Goal: Task Accomplishment & Management: Manage account settings

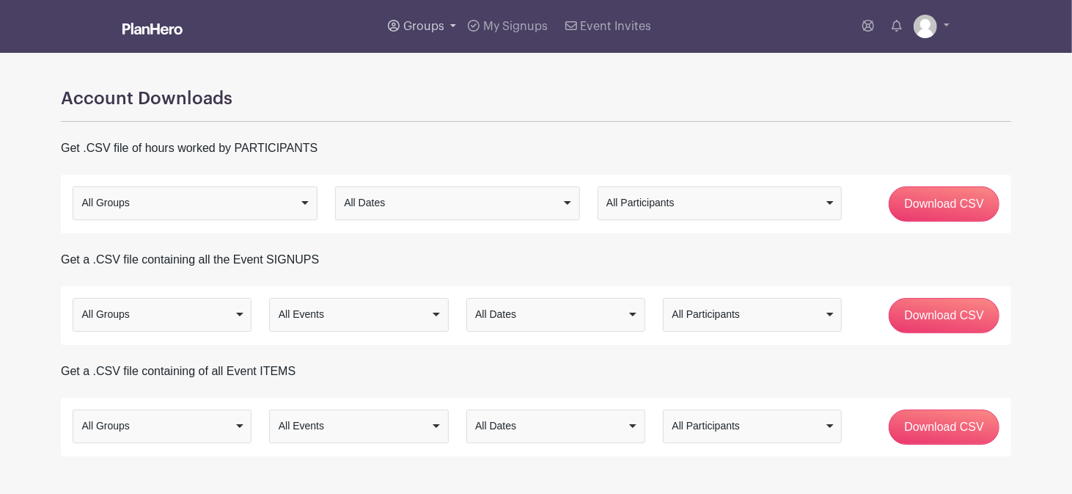
click at [422, 29] on span "Groups" at bounding box center [423, 27] width 41 height 12
click at [441, 138] on span "S&T Community Events" at bounding box center [479, 139] width 122 height 17
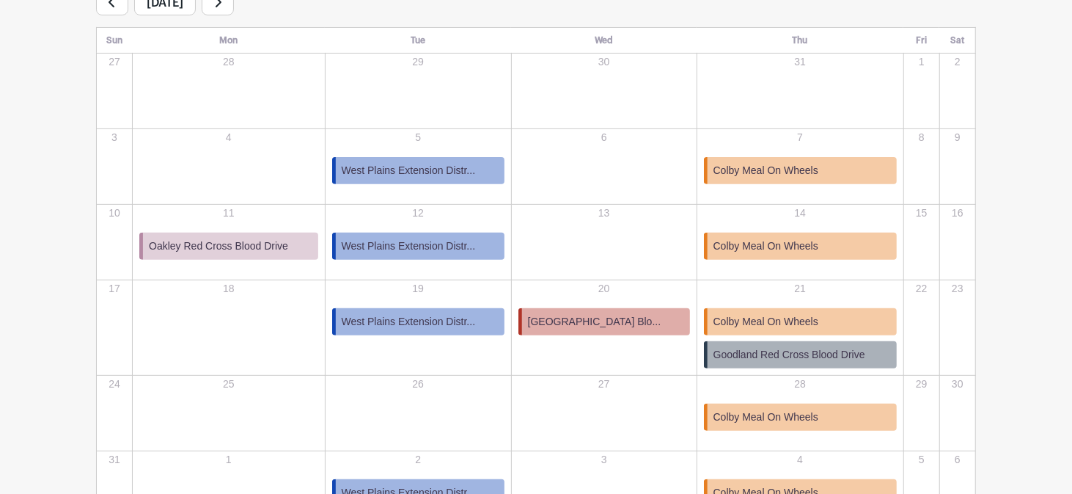
scroll to position [264, 0]
click at [558, 331] on link "[GEOGRAPHIC_DATA] Blo..." at bounding box center [604, 322] width 172 height 27
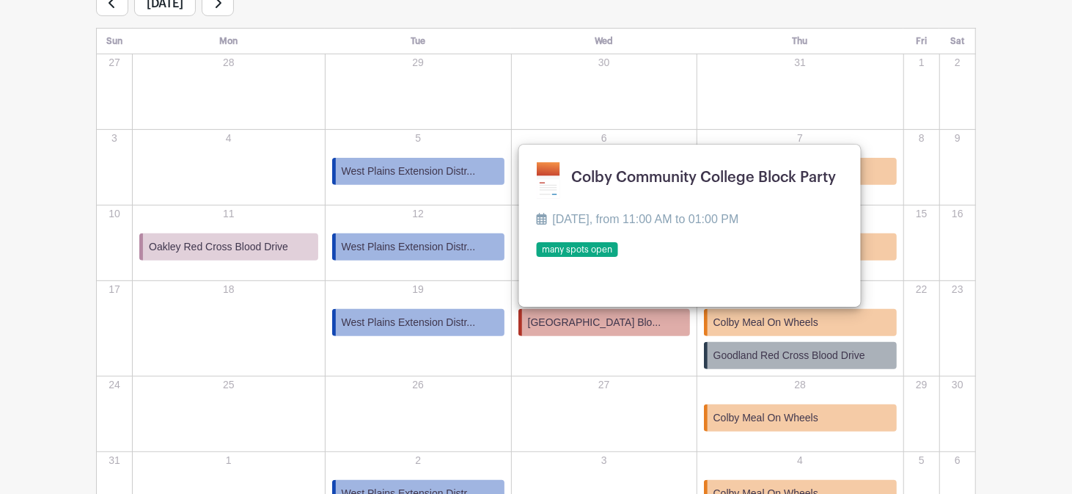
click at [536, 257] on link at bounding box center [536, 257] width 0 height 0
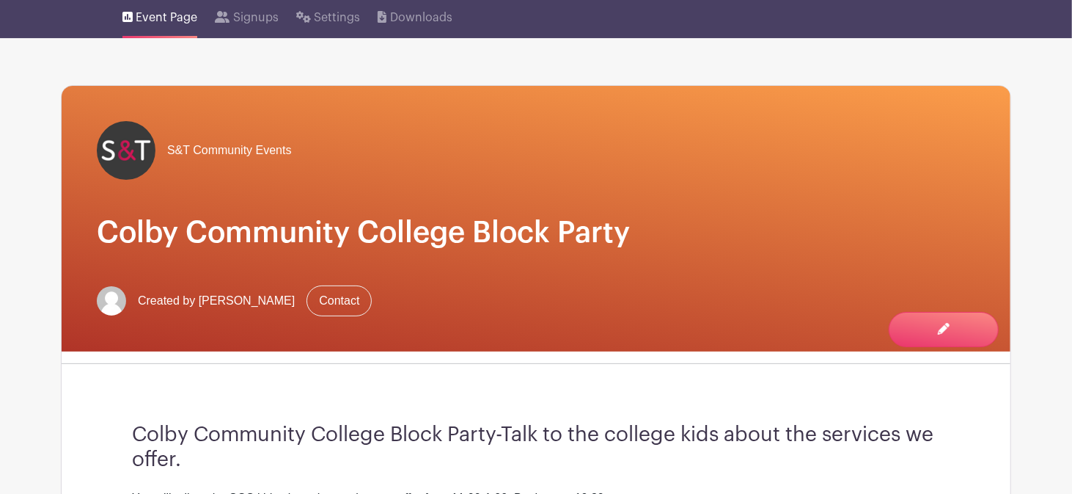
scroll to position [76, 0]
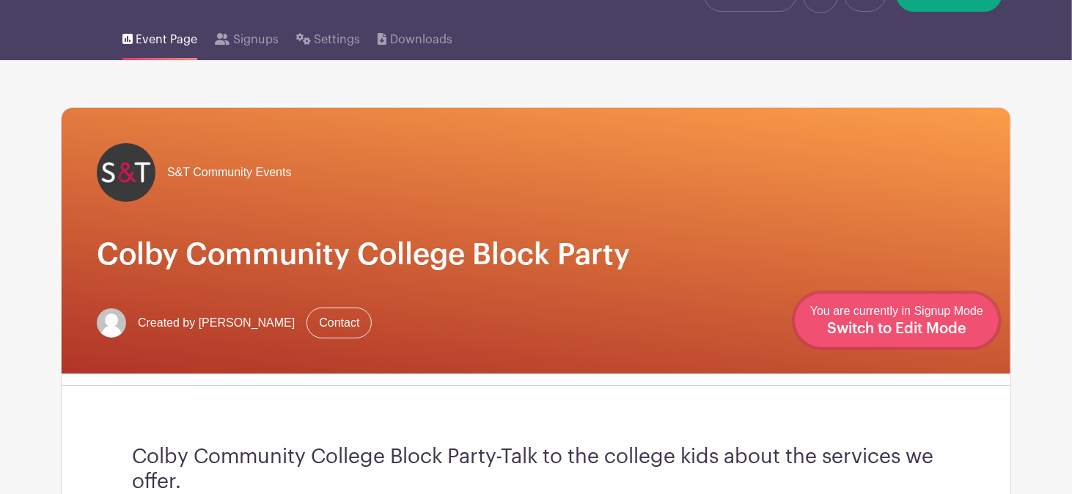
click at [937, 326] on span "Switch to Edit Mode" at bounding box center [896, 328] width 139 height 15
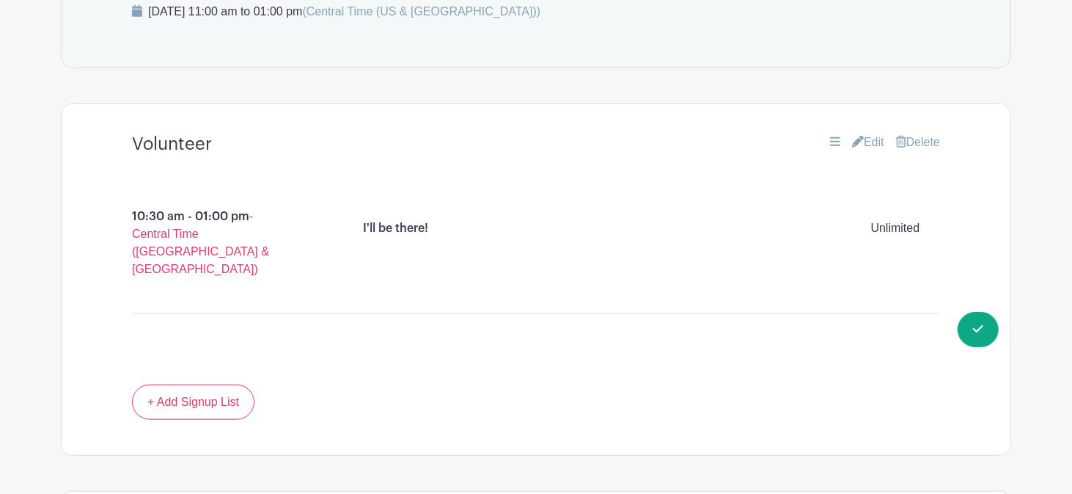
scroll to position [819, 0]
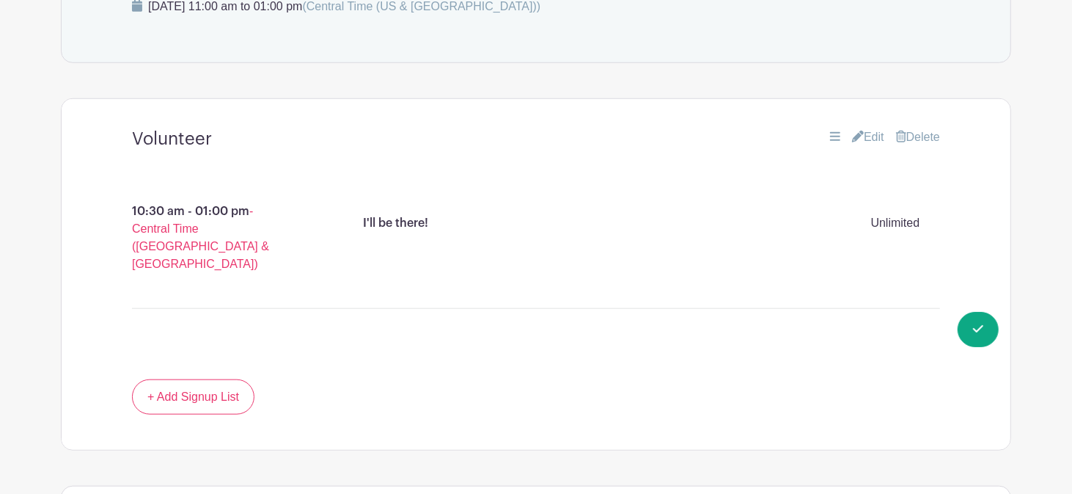
click at [864, 134] on link "Edit" at bounding box center [868, 137] width 32 height 18
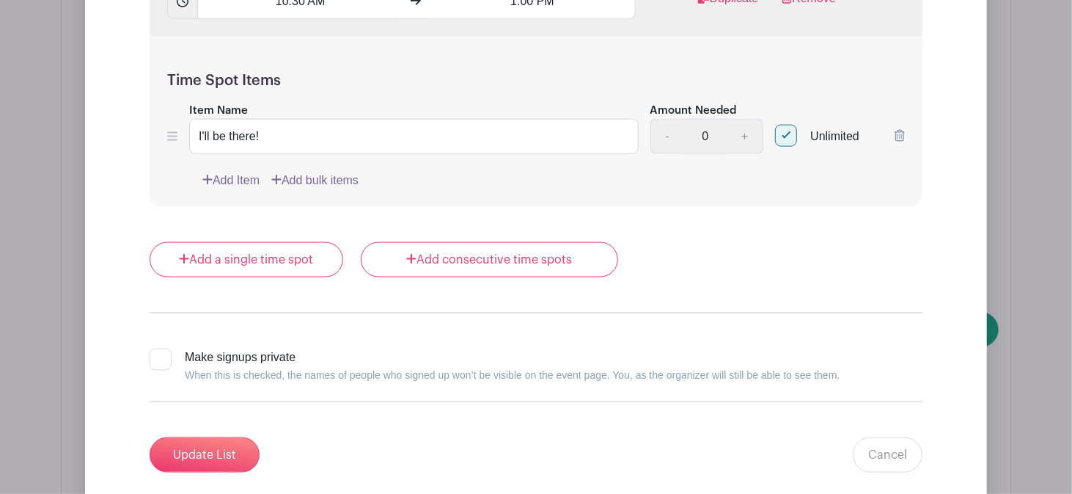
scroll to position [1156, 0]
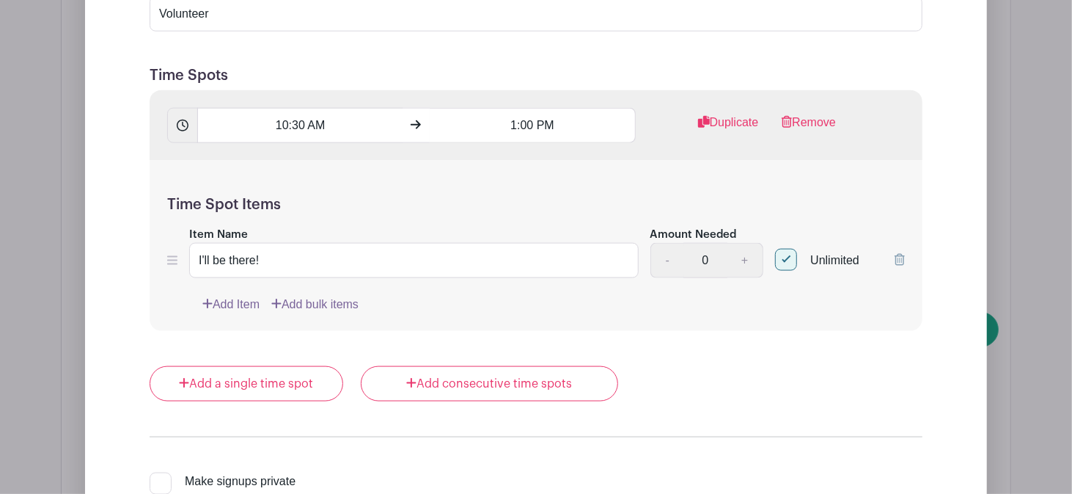
click at [748, 258] on div "- 0 +" at bounding box center [707, 260] width 114 height 35
click at [787, 258] on div at bounding box center [786, 260] width 22 height 22
click at [785, 258] on input "Unlimited" at bounding box center [780, 257] width 10 height 10
checkbox input "false"
click at [746, 255] on link "+" at bounding box center [745, 260] width 37 height 35
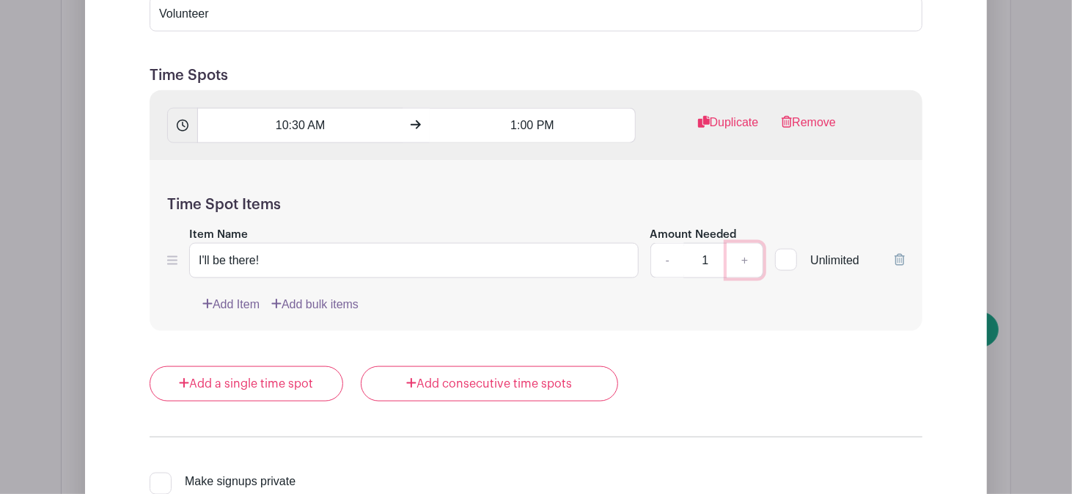
click at [746, 254] on link "+" at bounding box center [745, 260] width 37 height 35
type input "4"
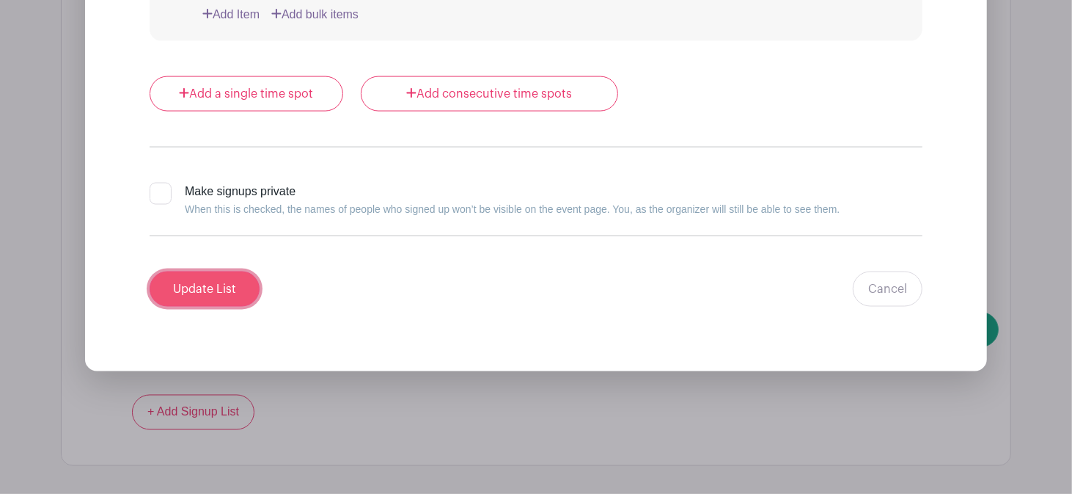
click at [227, 292] on input "Update List" at bounding box center [205, 288] width 110 height 35
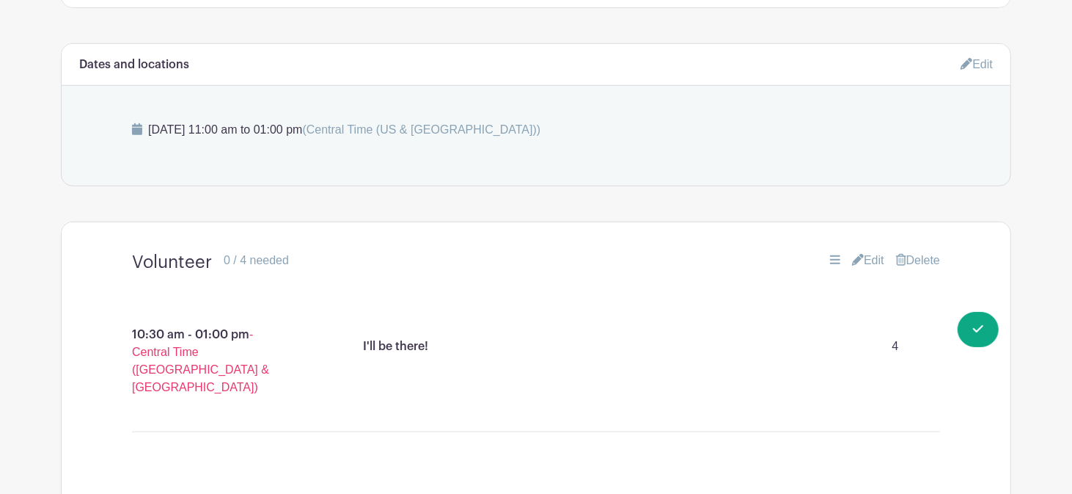
scroll to position [705, 0]
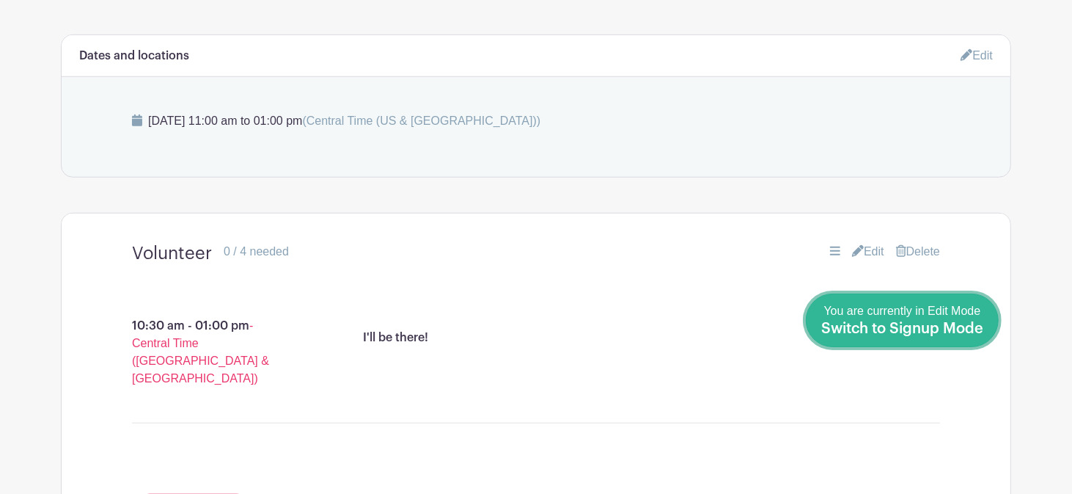
click at [972, 329] on span "Switch to Signup Mode" at bounding box center [902, 328] width 162 height 15
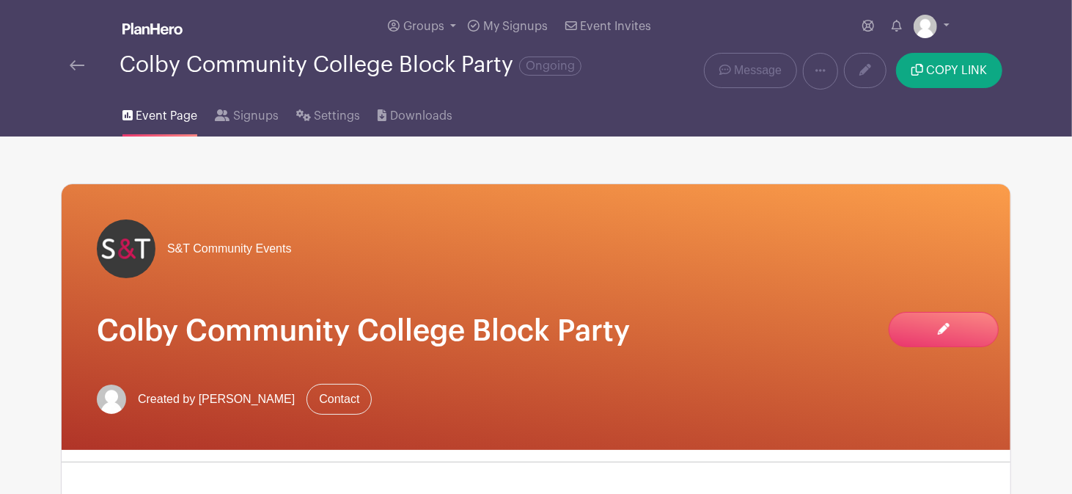
click at [76, 67] on img at bounding box center [77, 65] width 15 height 10
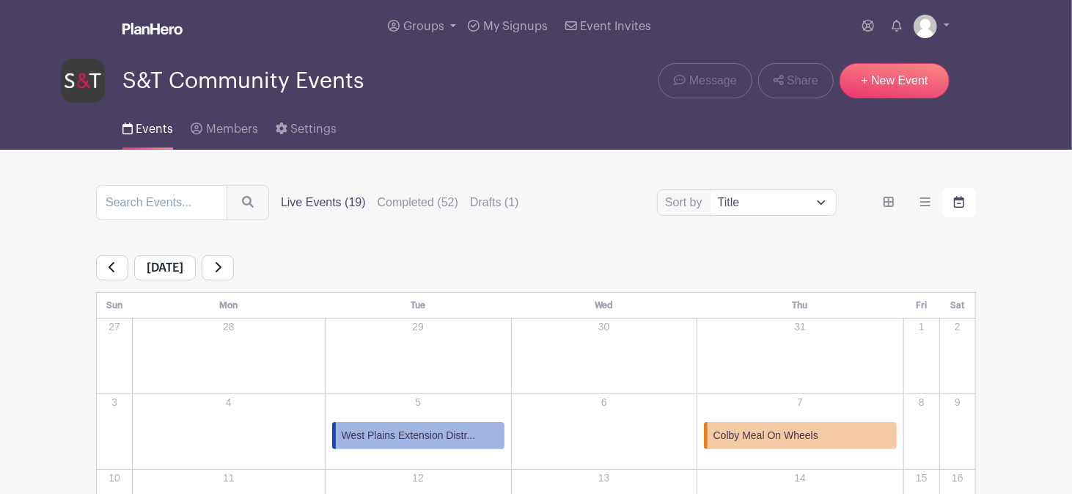
click at [234, 267] on link at bounding box center [218, 267] width 32 height 25
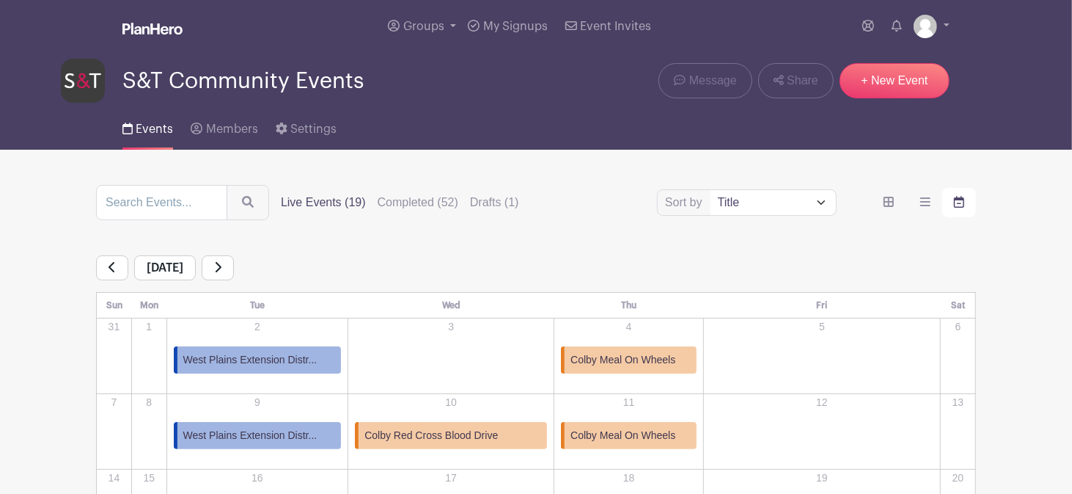
click at [234, 276] on link at bounding box center [218, 267] width 32 height 25
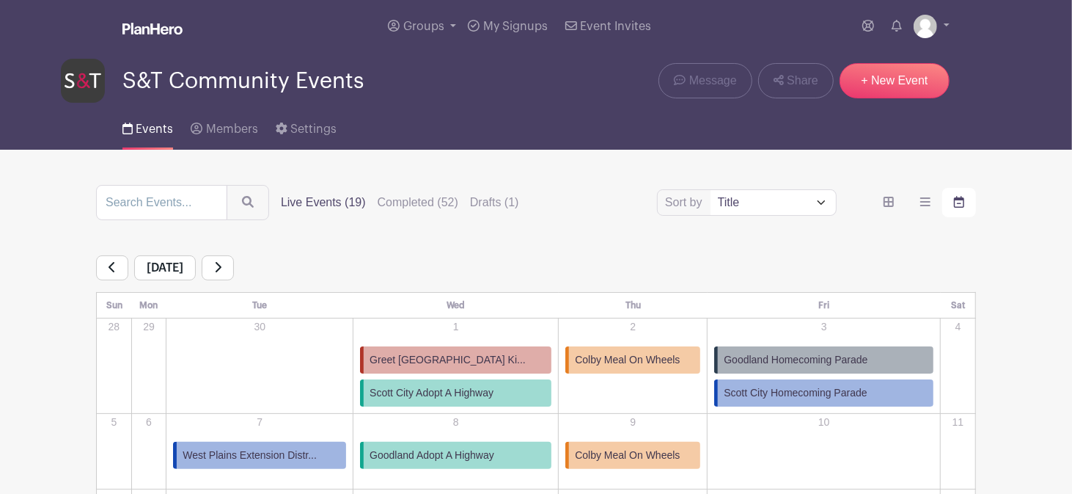
click at [485, 358] on span "Greet [GEOGRAPHIC_DATA] Ki..." at bounding box center [448, 359] width 156 height 15
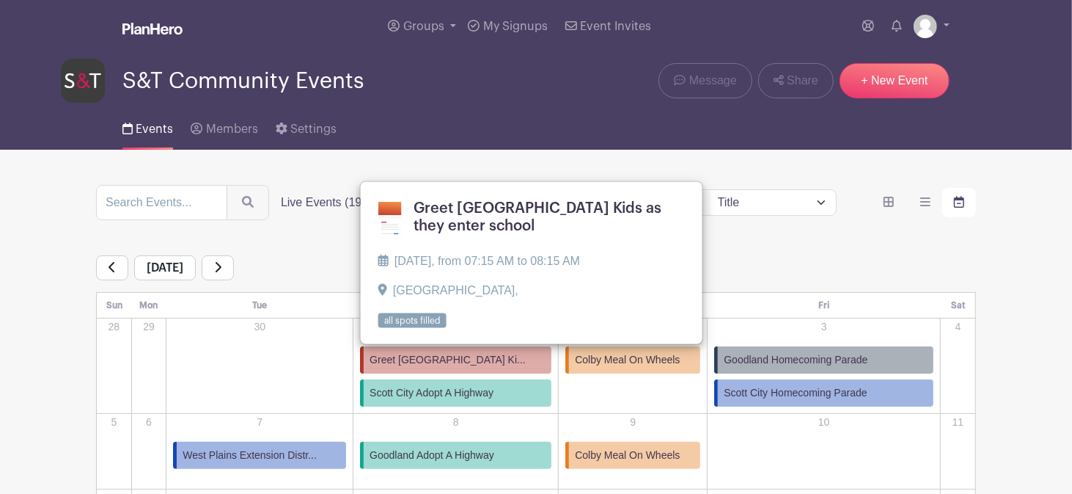
click at [378, 329] on link at bounding box center [378, 329] width 0 height 0
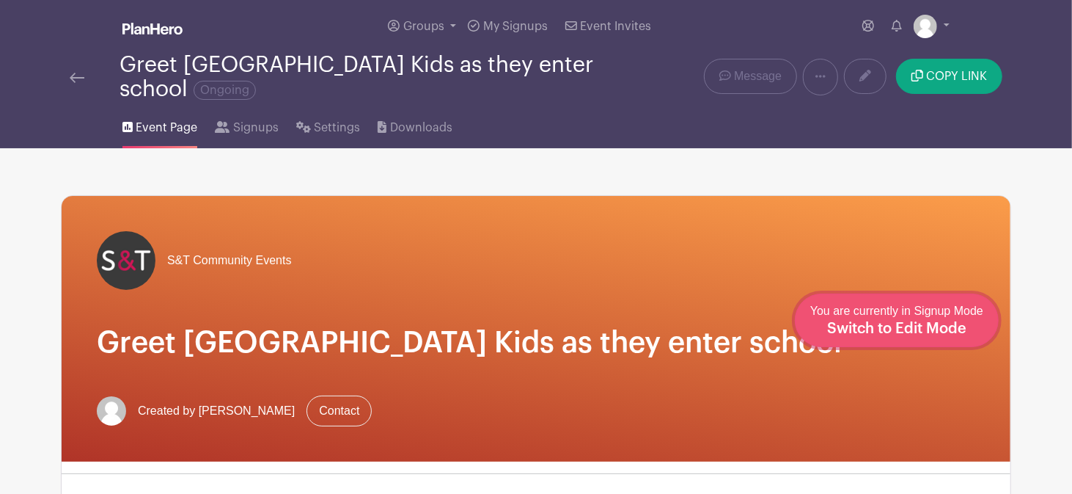
click at [946, 326] on span "Switch to Edit Mode" at bounding box center [896, 328] width 139 height 15
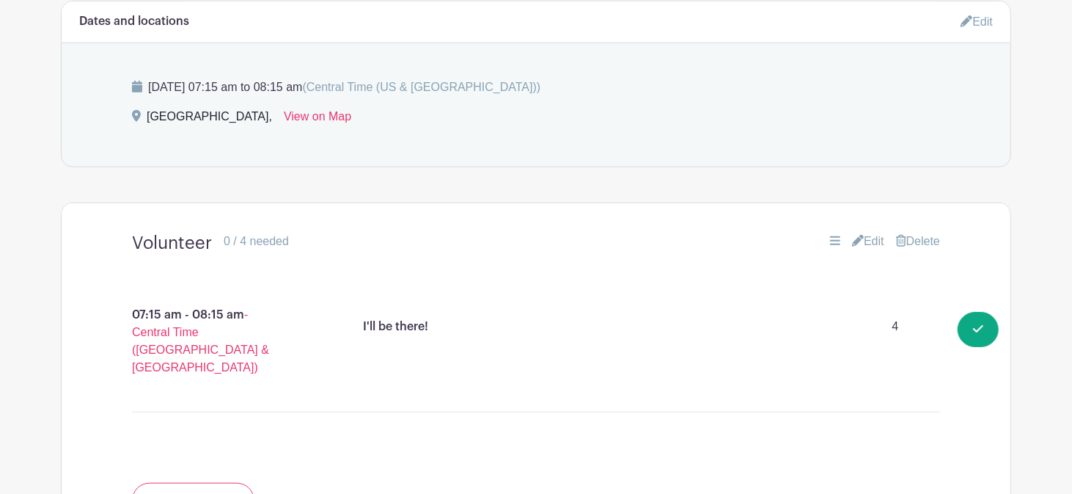
scroll to position [705, 0]
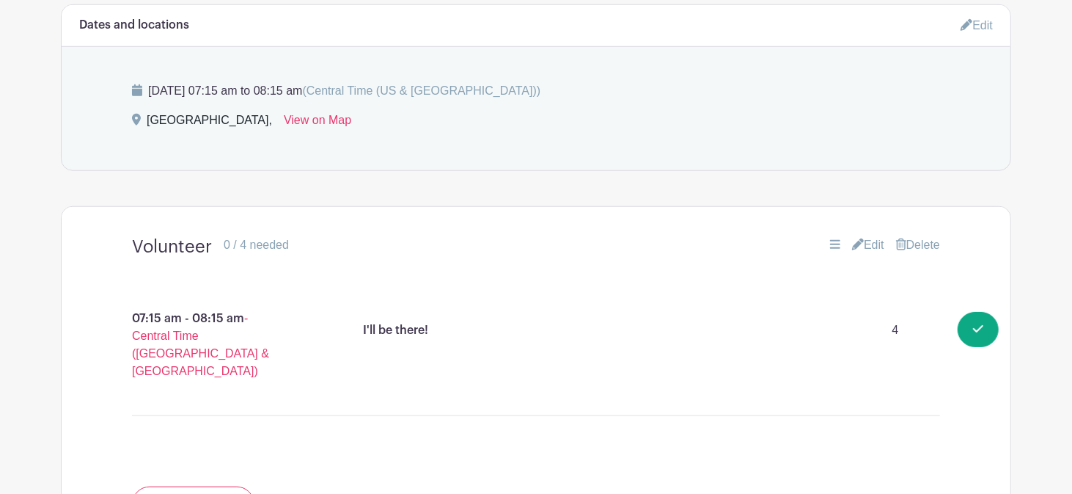
click at [868, 249] on link "Edit" at bounding box center [868, 245] width 32 height 18
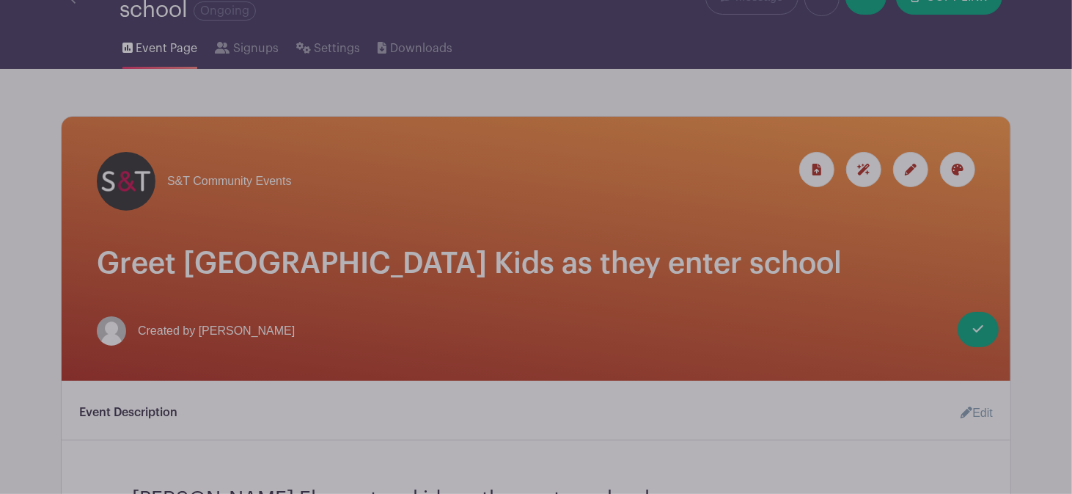
scroll to position [66, 0]
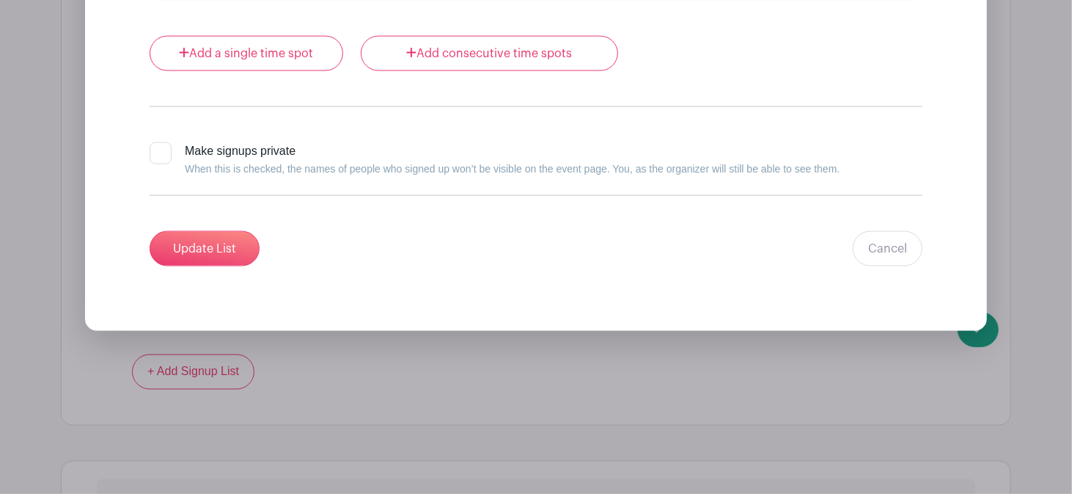
scroll to position [1474, 0]
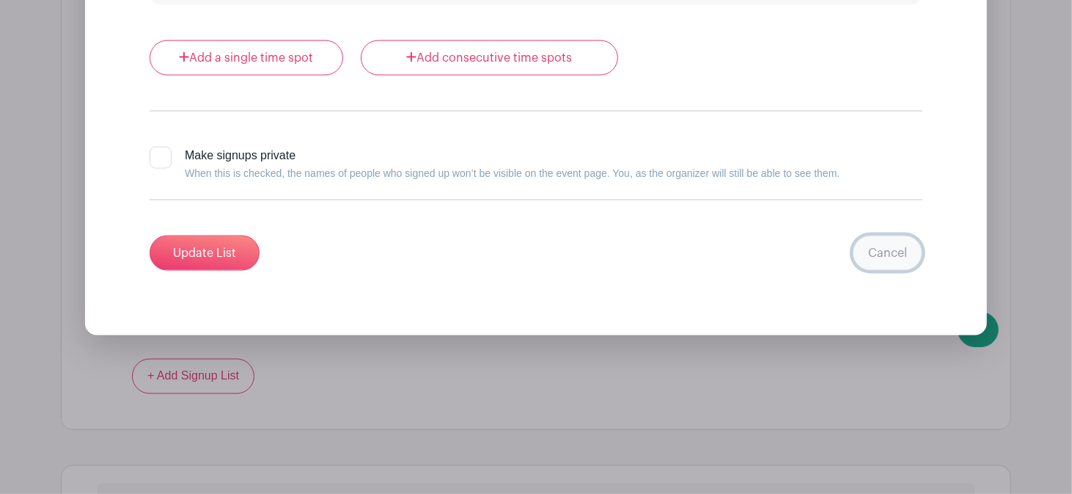
click at [906, 244] on link "Cancel" at bounding box center [888, 252] width 70 height 35
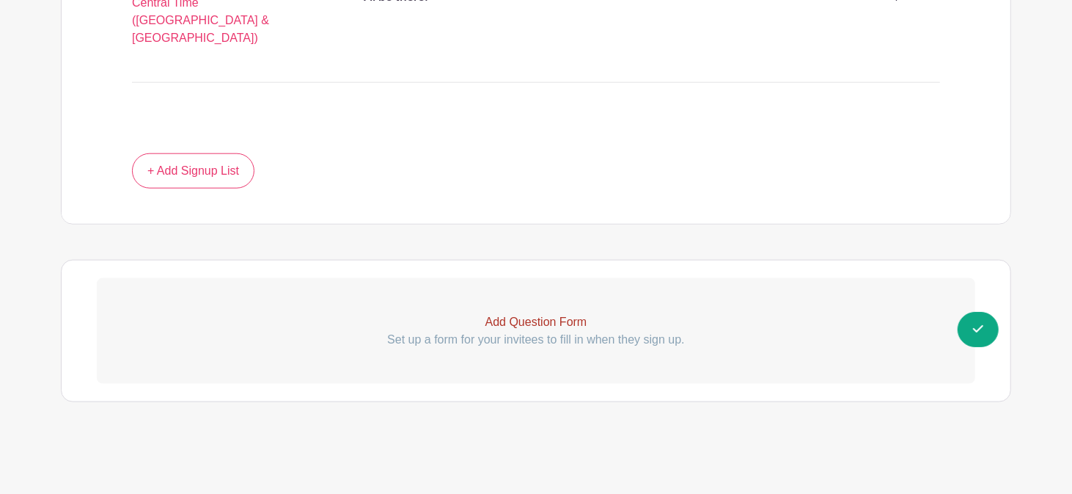
scroll to position [800, 0]
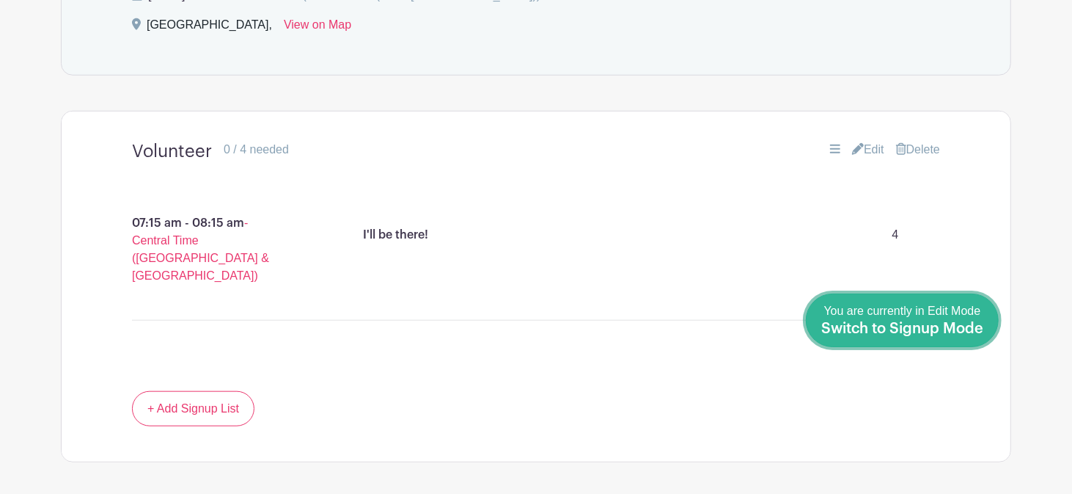
click at [975, 321] on div "You are currently in Edit Mode Switch to Signup Mode" at bounding box center [902, 320] width 162 height 36
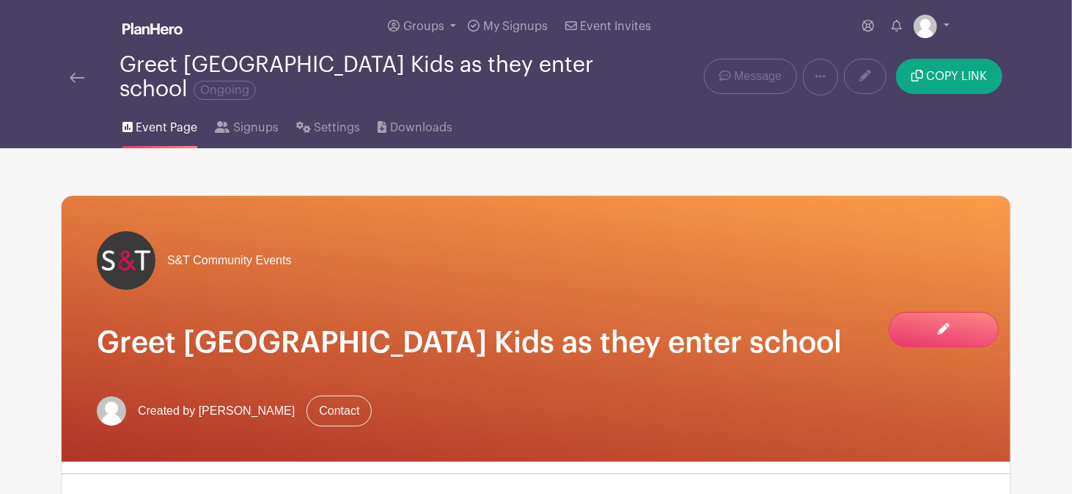
click at [81, 80] on img at bounding box center [77, 78] width 15 height 10
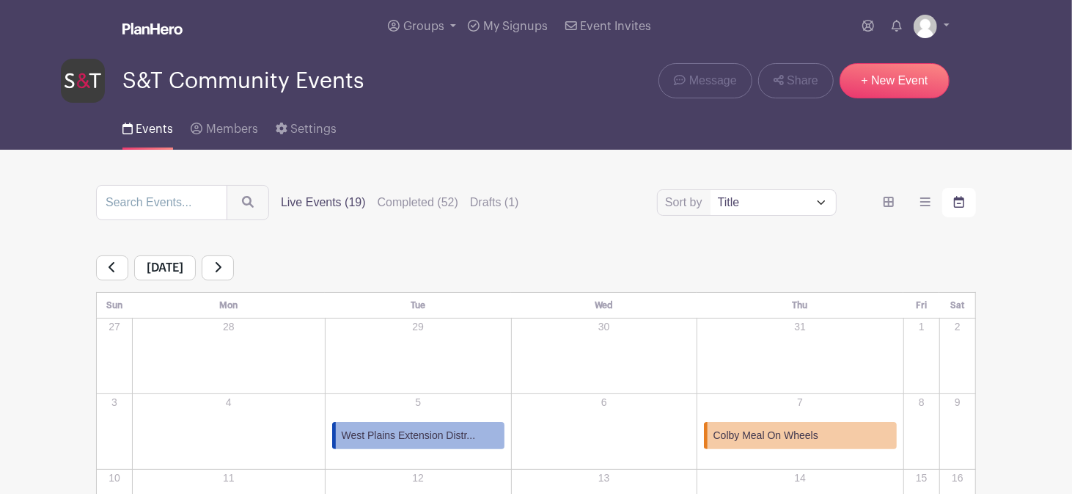
click at [536, 101] on div "S&T Community Events Message Share + New Event" at bounding box center [536, 81] width 950 height 44
